Goal: Find specific page/section

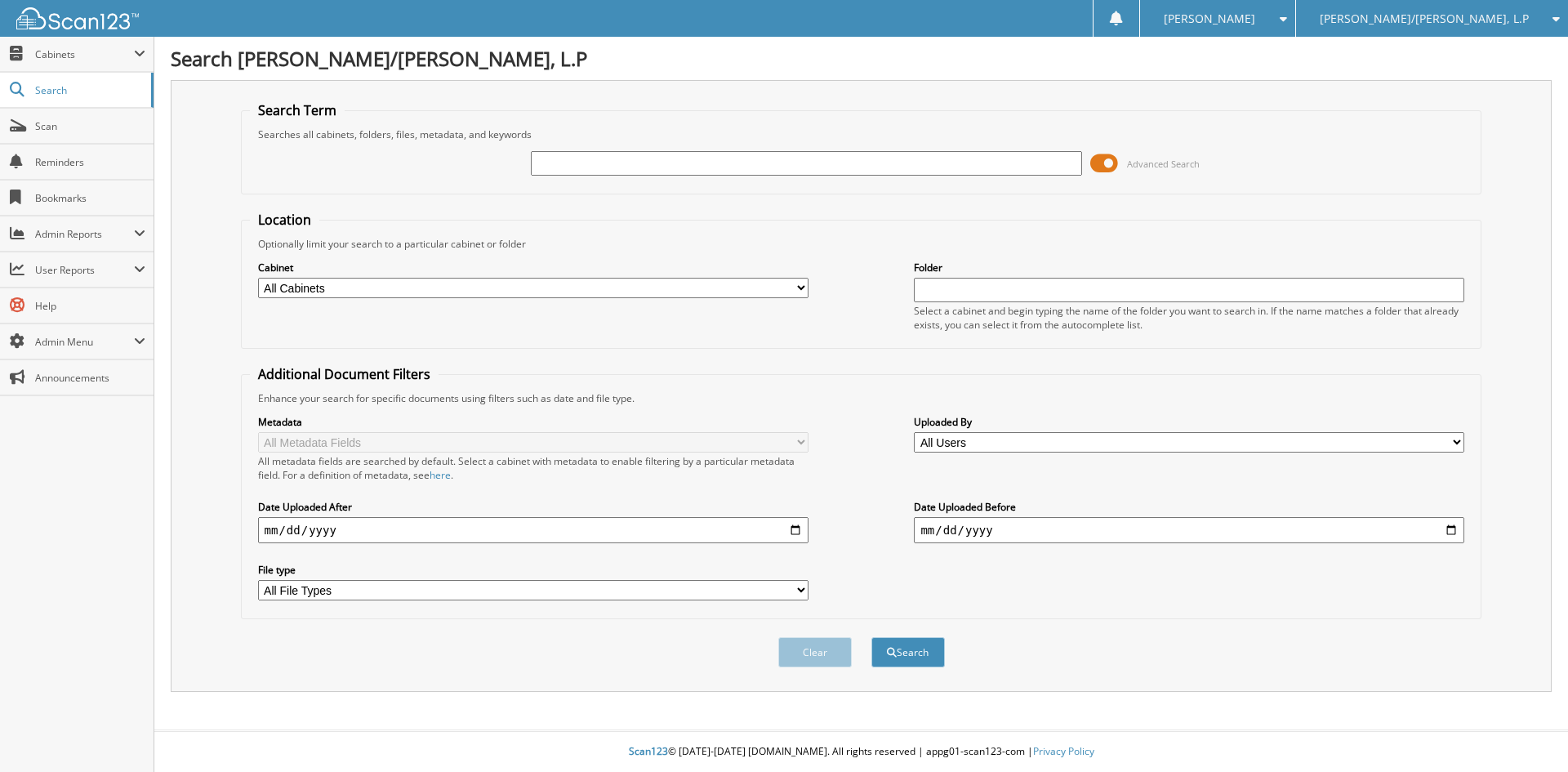
click at [708, 164] on input "text" at bounding box center [807, 163] width 551 height 25
type input "COURTESY DELIVER"
click at [871, 637] on button "Search" at bounding box center [908, 652] width 74 height 30
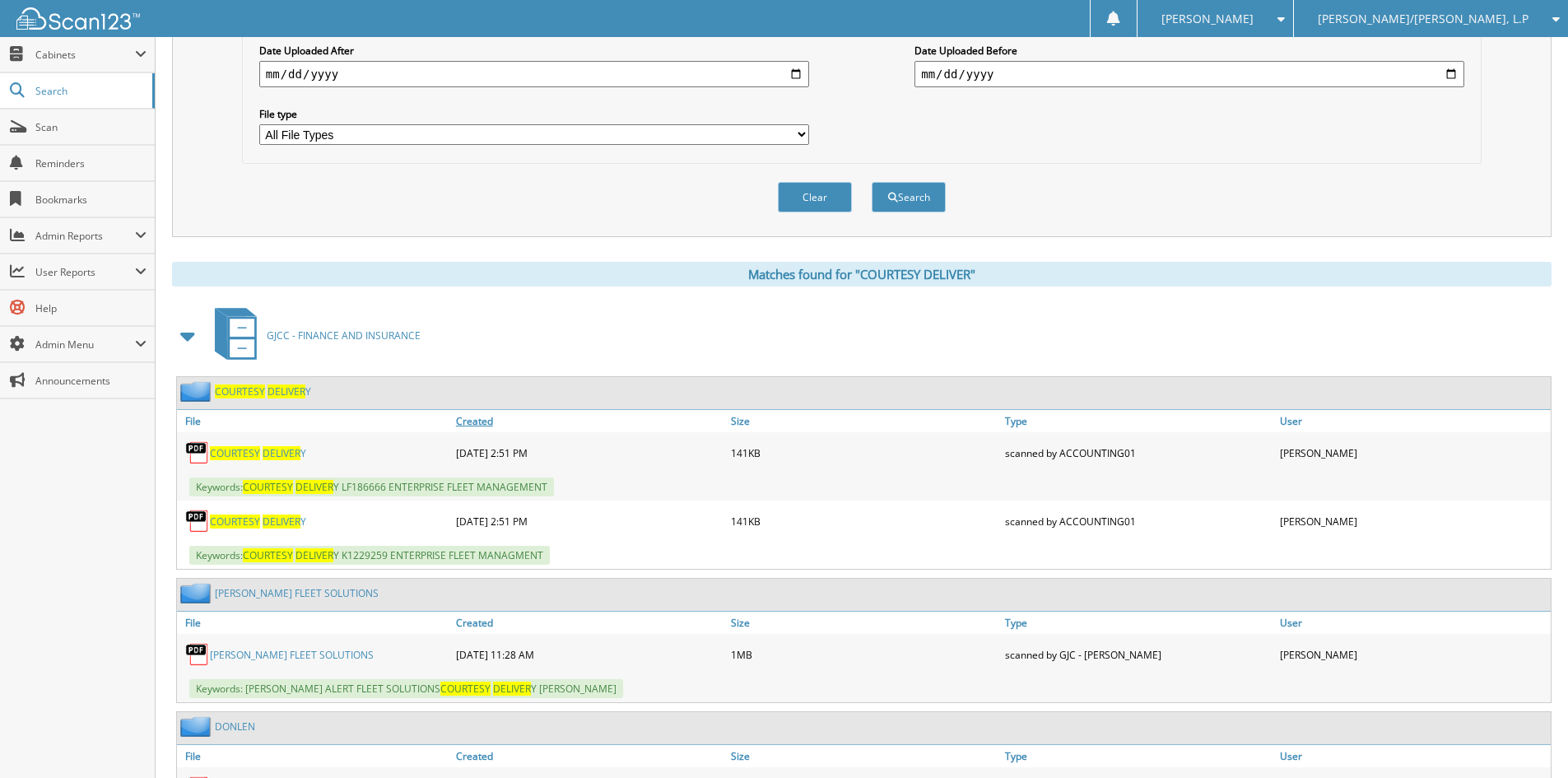
scroll to position [494, 0]
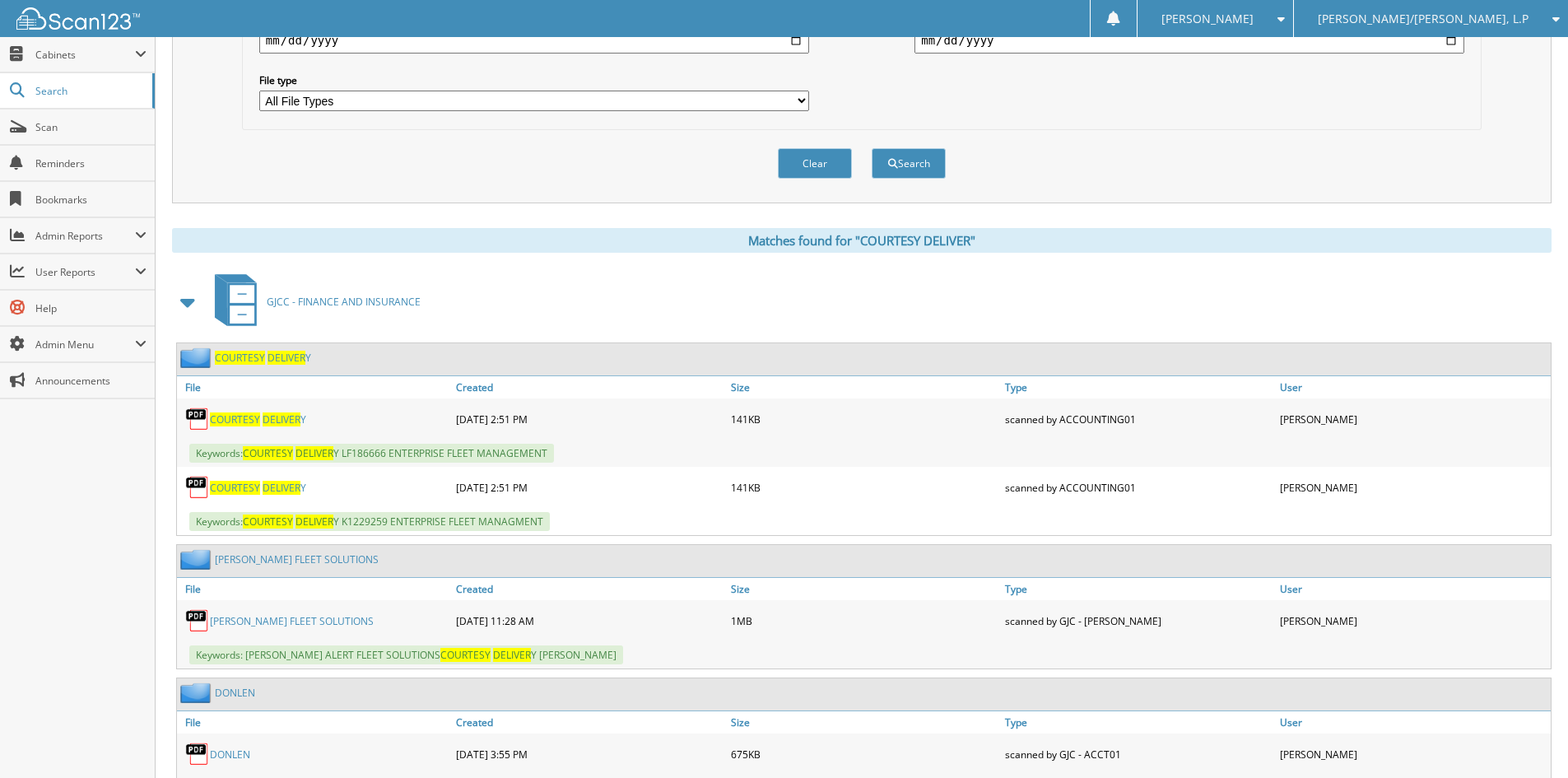
click at [269, 423] on span "DELIVER" at bounding box center [282, 419] width 38 height 14
click at [255, 486] on span "COURTESY" at bounding box center [235, 487] width 50 height 14
click at [250, 419] on span "COURTESY" at bounding box center [235, 419] width 50 height 14
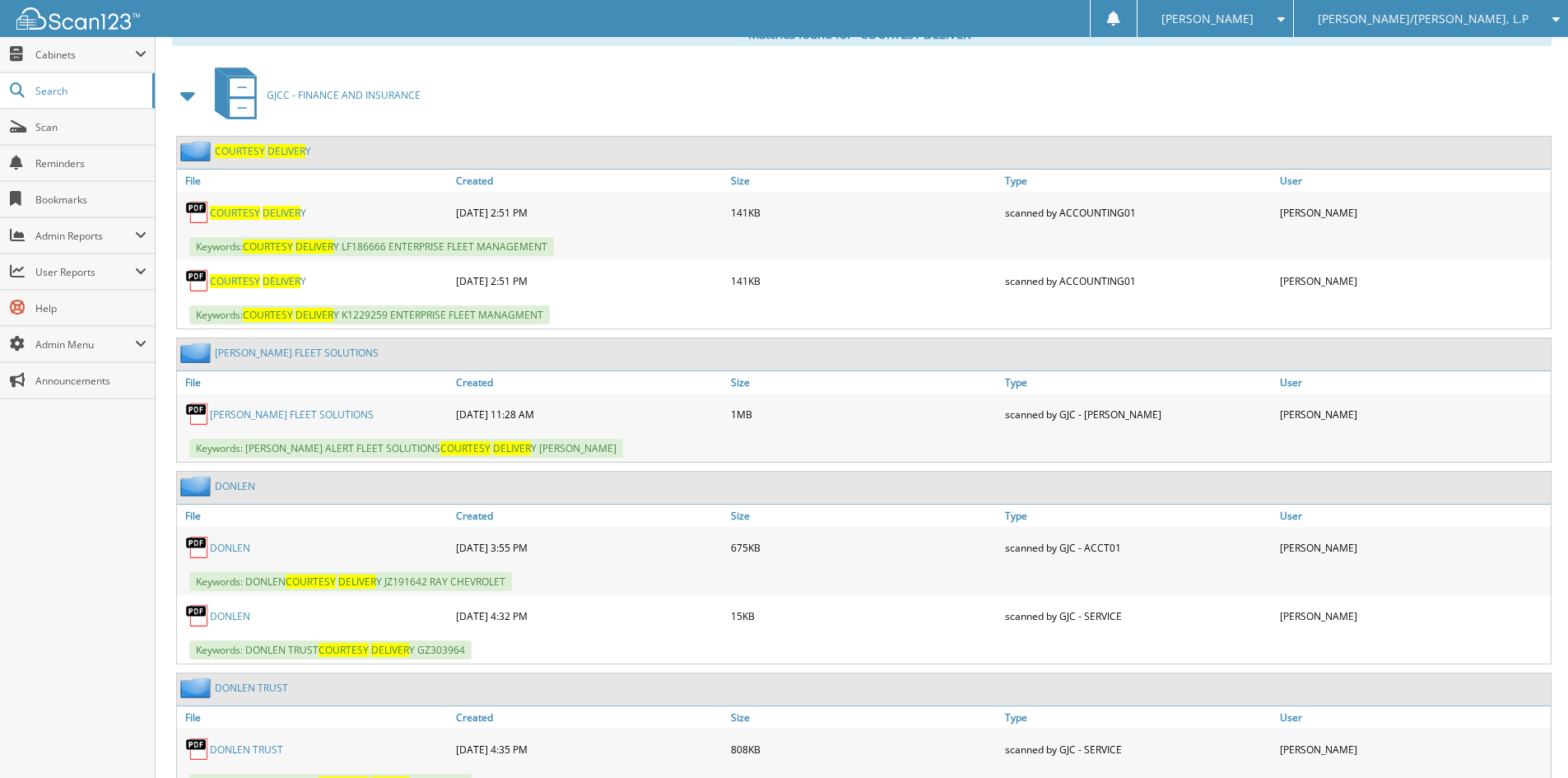
scroll to position [771, 0]
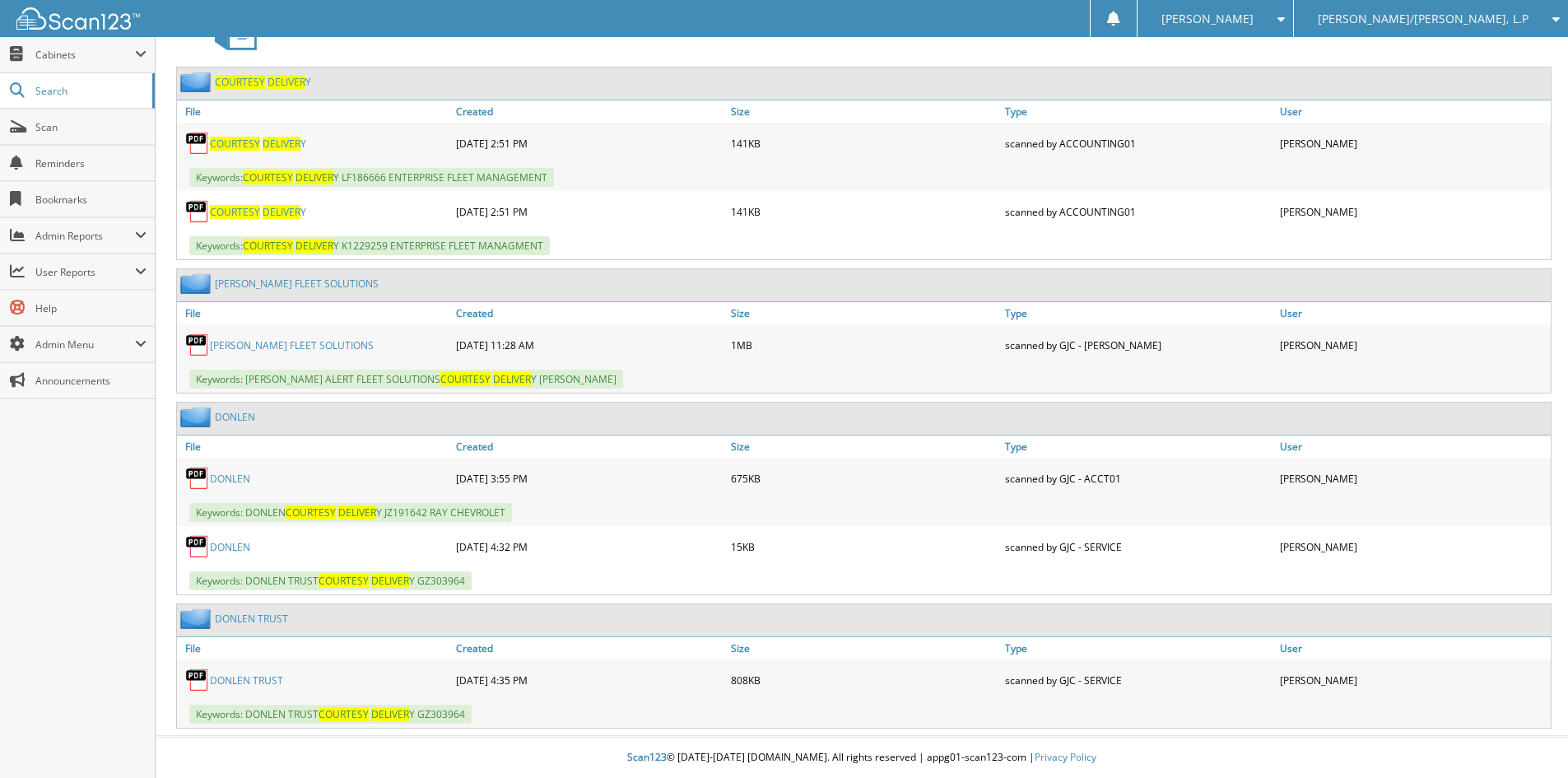
click at [283, 347] on link "[PERSON_NAME] FLEET SOLUTIONS" at bounding box center [292, 345] width 164 height 14
click at [242, 680] on link "DONLEN TRUST" at bounding box center [246, 680] width 74 height 14
